Goal: Information Seeking & Learning: Learn about a topic

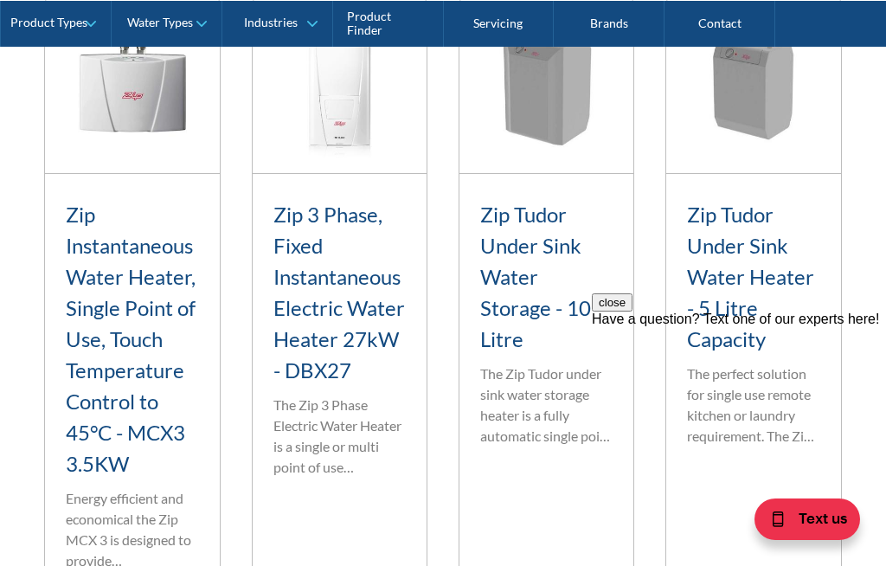
scroll to position [2705, 0]
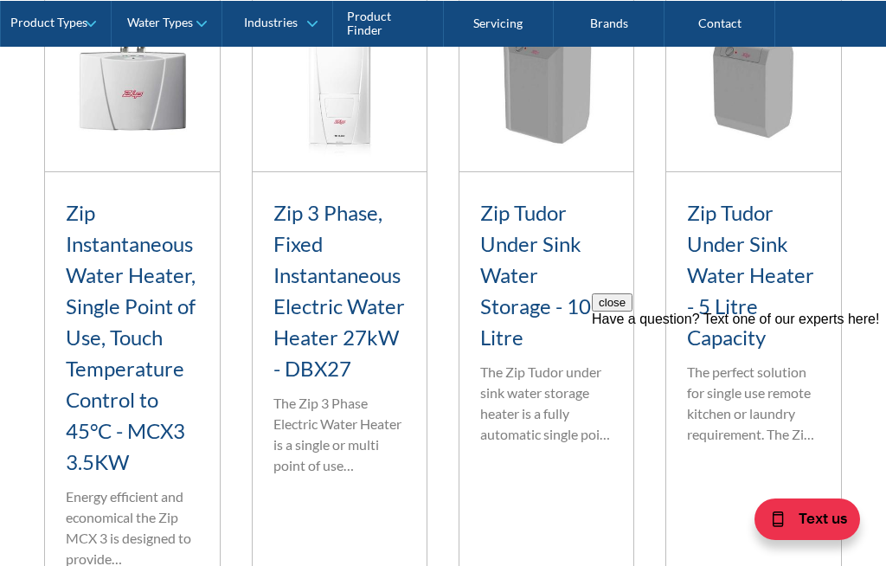
click at [759, 308] on h3 "Zip Tudor Under Sink Water Heater - 5 Litre Capacity" at bounding box center [753, 275] width 132 height 156
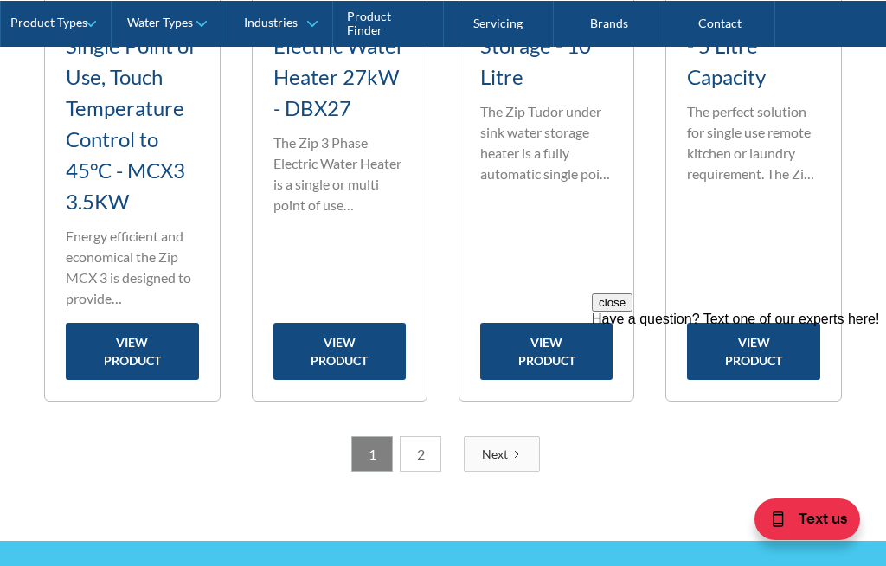
scroll to position [2977, 0]
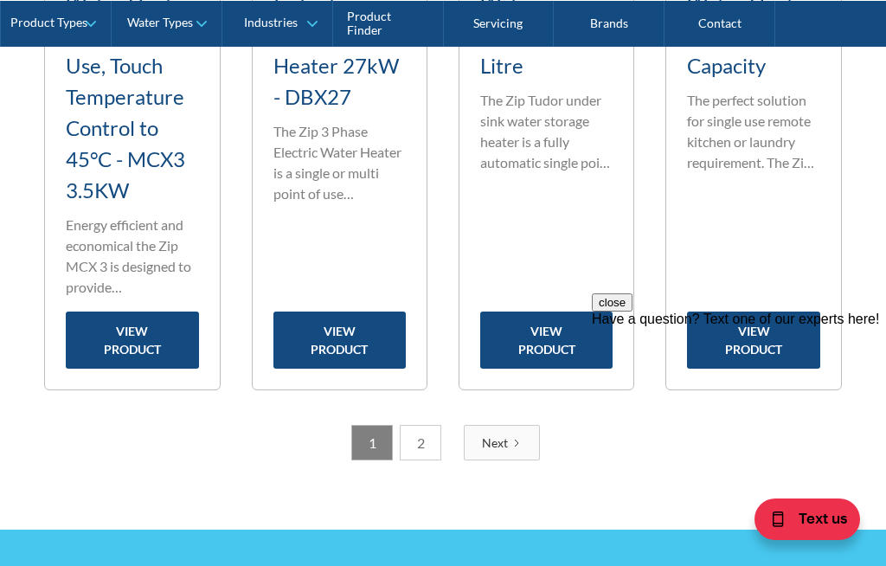
click at [771, 305] on div "close Have a question? Text one of our experts here!" at bounding box center [739, 397] width 294 height 208
click at [763, 301] on div "close Have a question? Text one of our experts here!" at bounding box center [739, 397] width 294 height 208
click at [763, 349] on link "view product" at bounding box center [753, 339] width 132 height 57
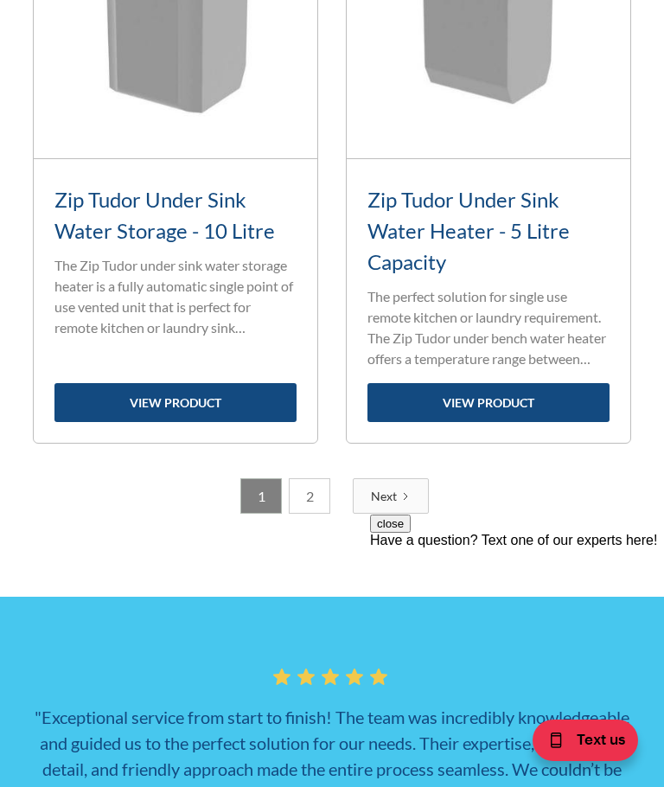
scroll to position [5270, 0]
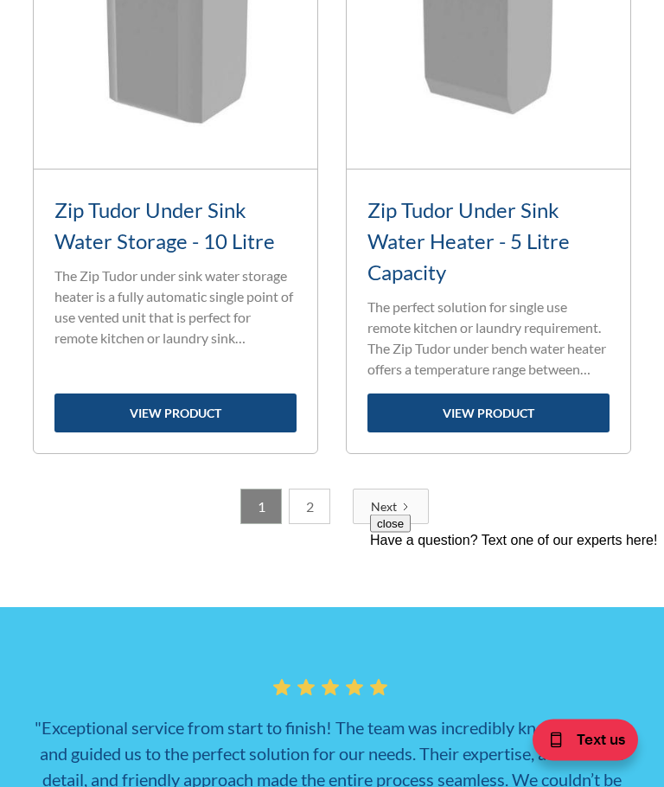
click at [401, 511] on icon "Next Page" at bounding box center [406, 508] width 10 height 10
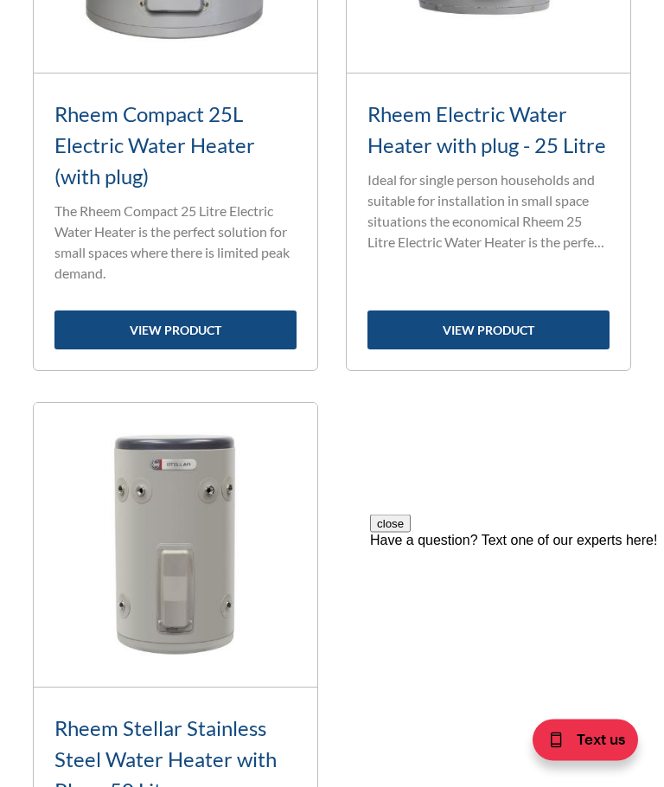
scroll to position [943, 0]
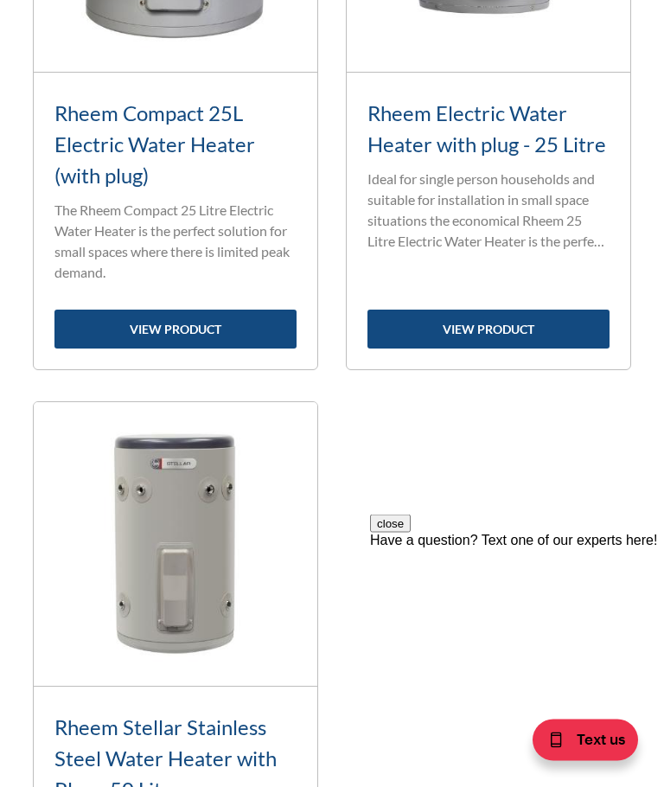
click at [559, 349] on link "view product" at bounding box center [489, 330] width 242 height 39
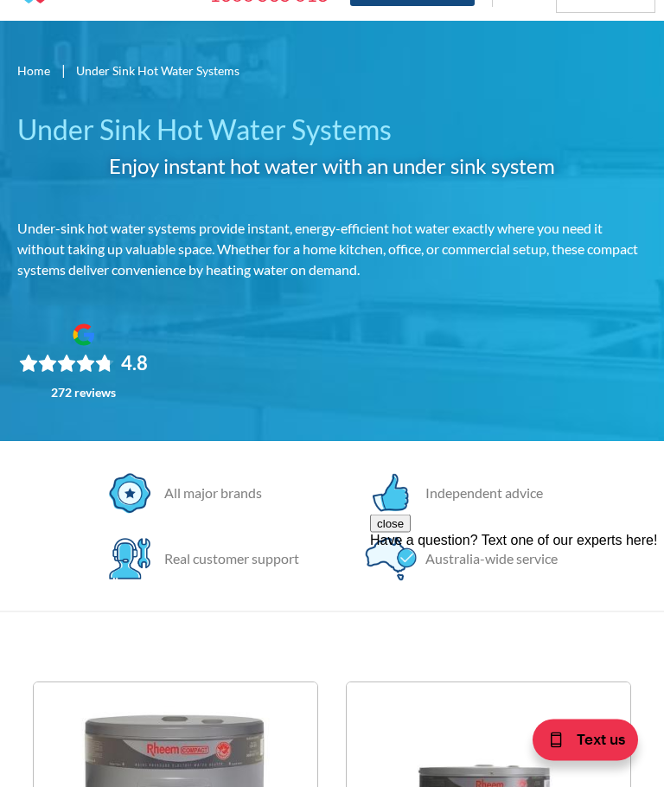
scroll to position [0, 0]
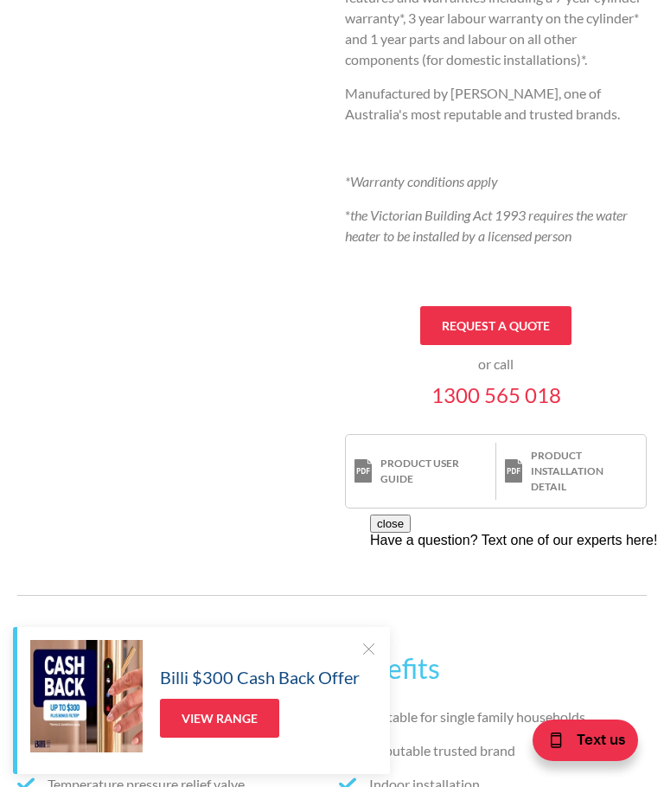
scroll to position [938, 0]
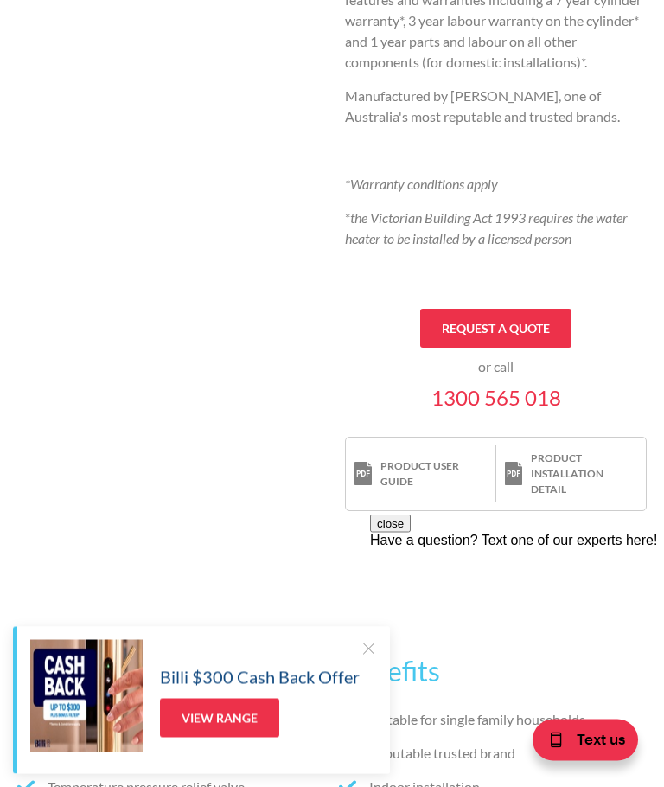
click at [556, 466] on div "Product installation detail" at bounding box center [584, 475] width 106 height 47
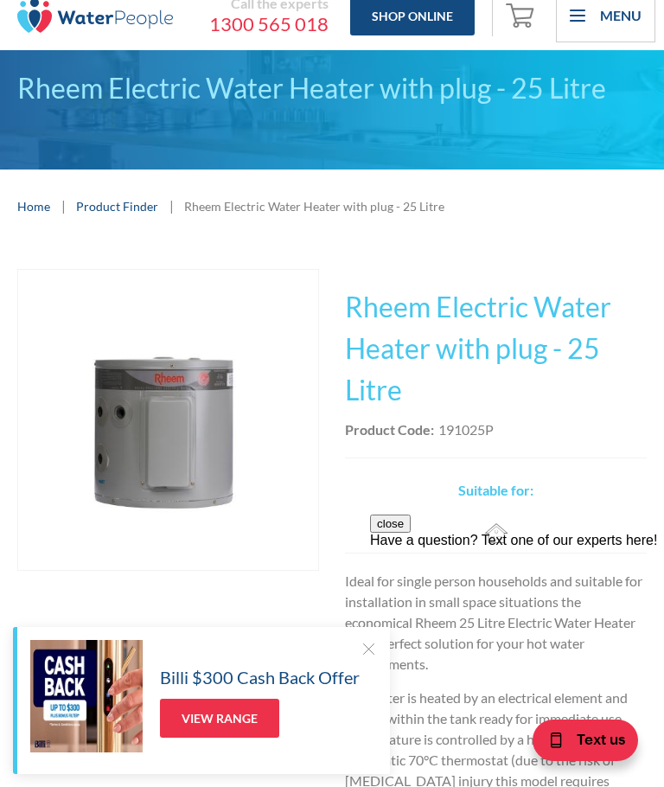
scroll to position [0, 0]
